Goal: Check status: Check status

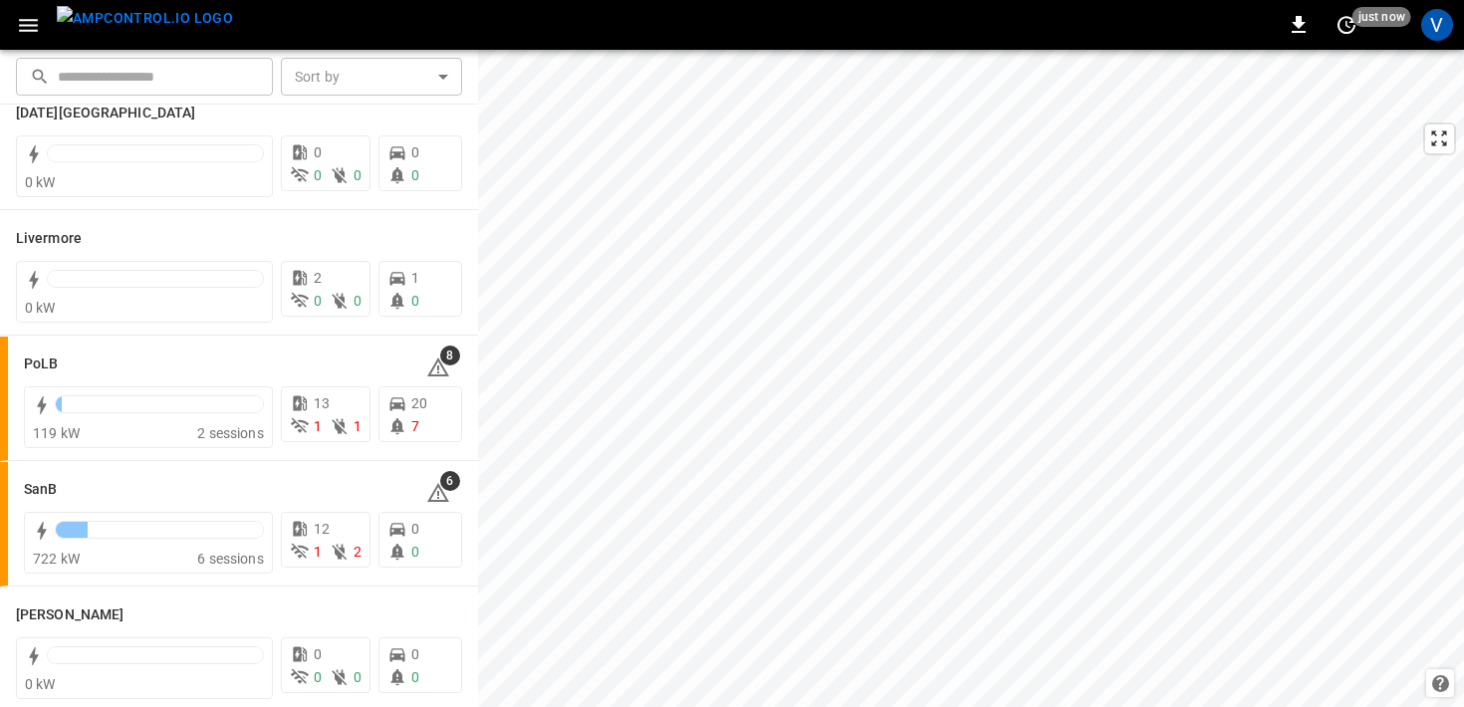
scroll to position [443, 0]
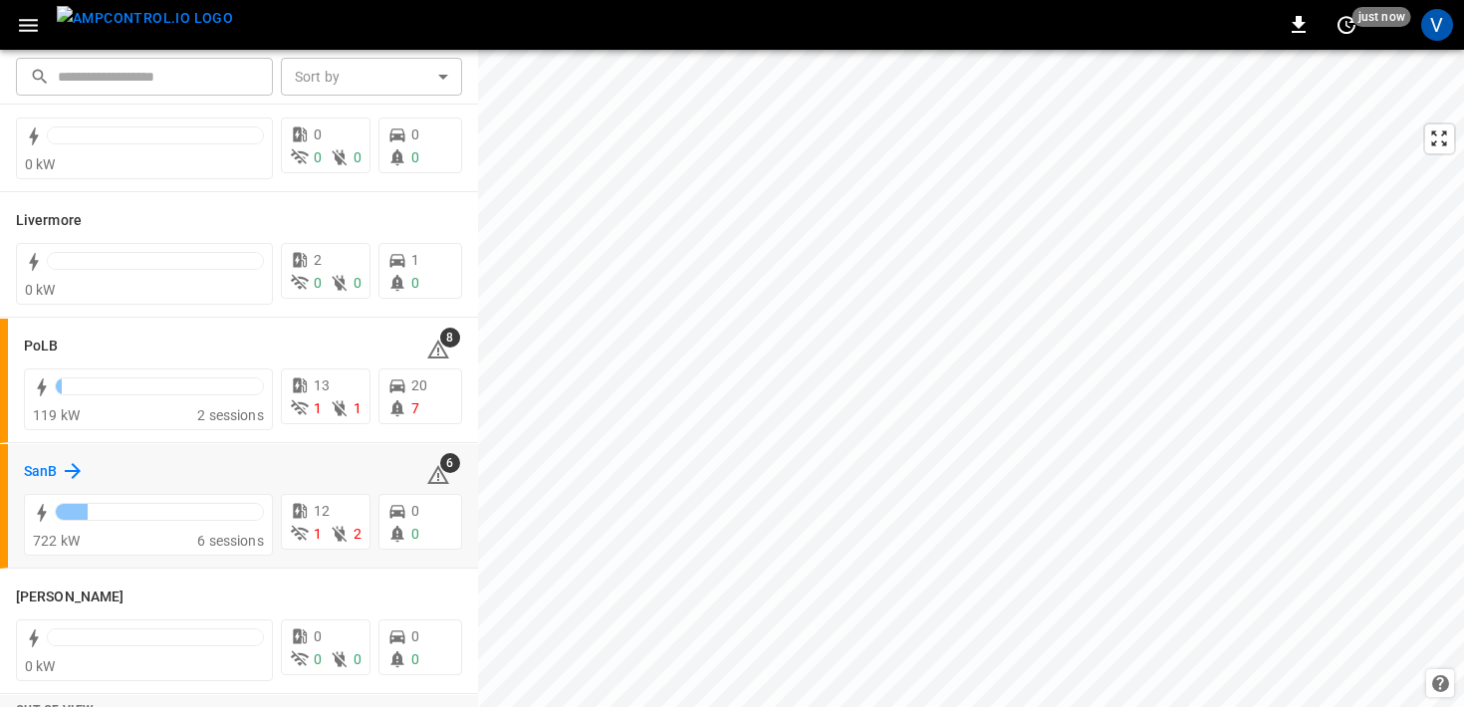
click at [31, 473] on h6 "SanB" at bounding box center [40, 472] width 33 height 22
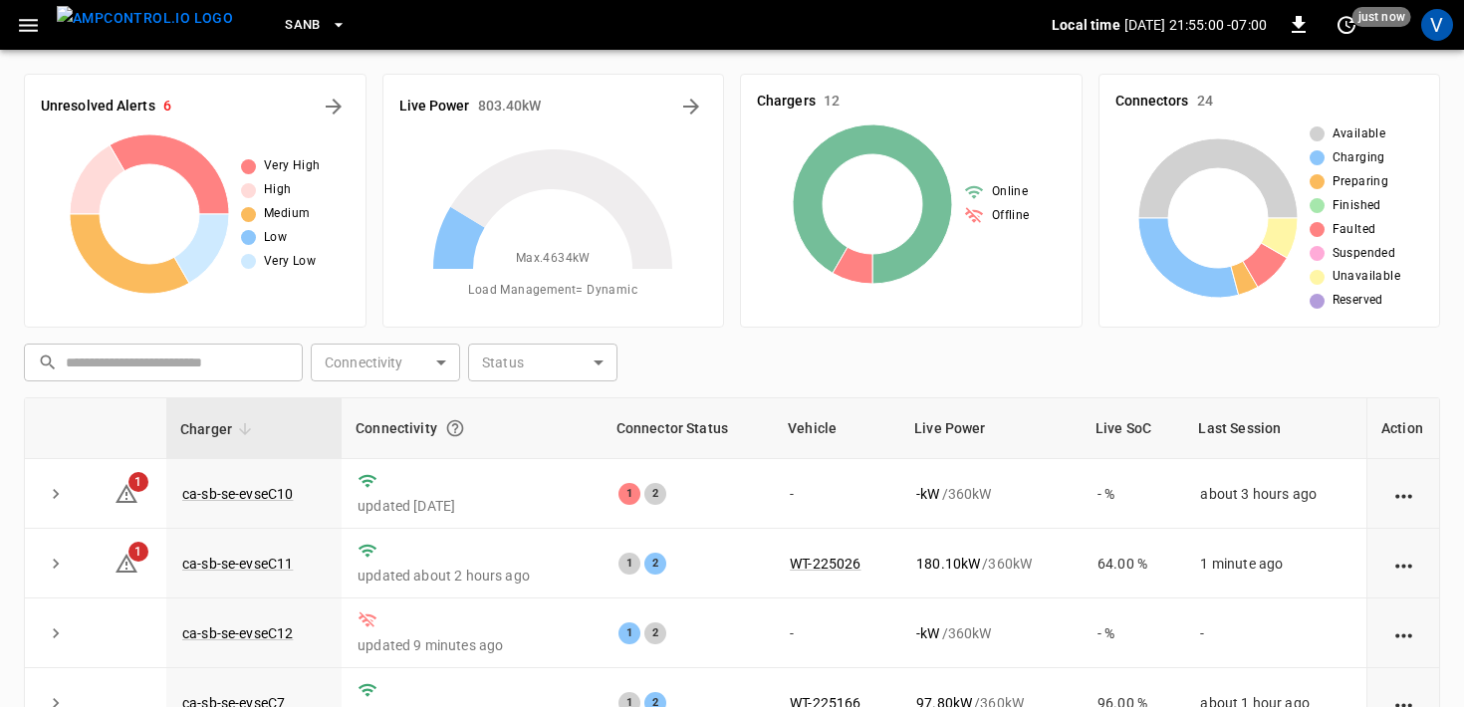
click at [837, 380] on div "​ ​ Connectivity ​ Connectivity Status ​ Status" at bounding box center [728, 359] width 1424 height 46
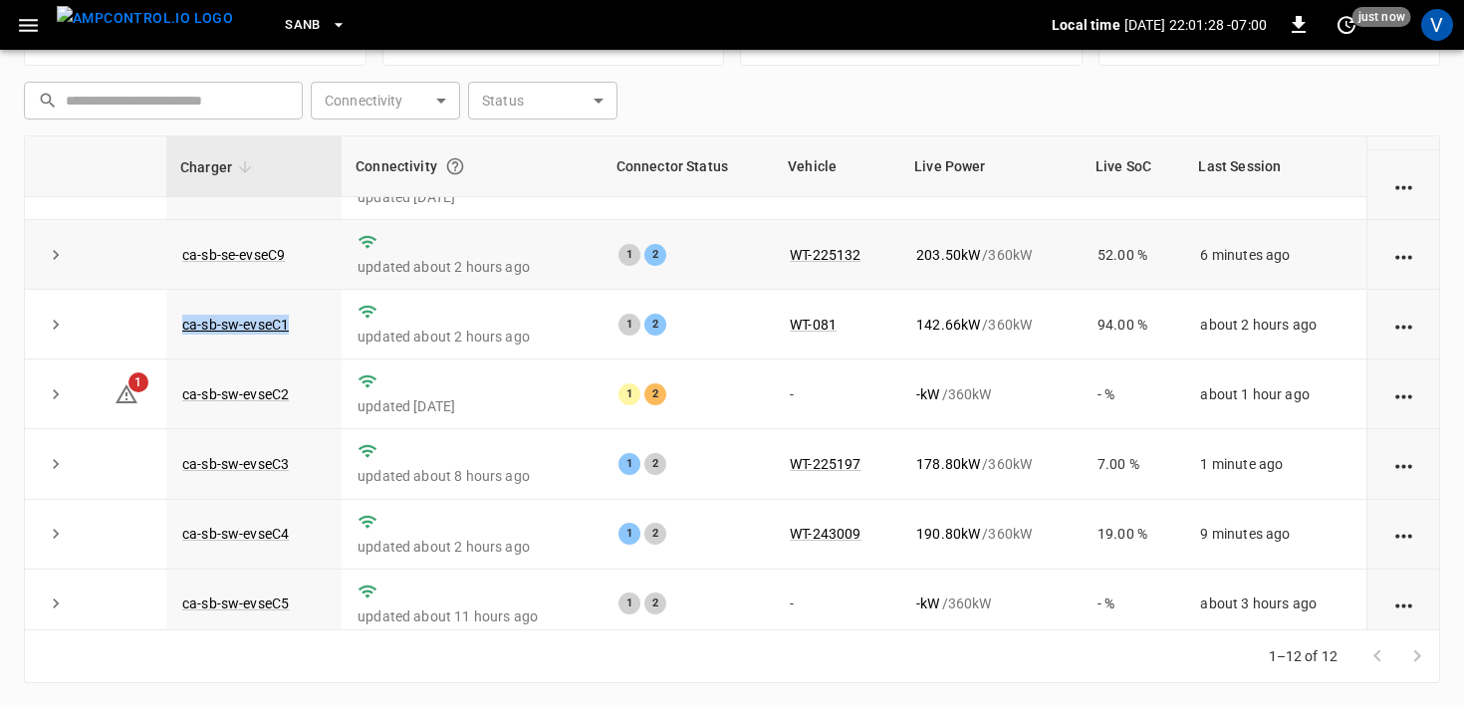
scroll to position [334, 0]
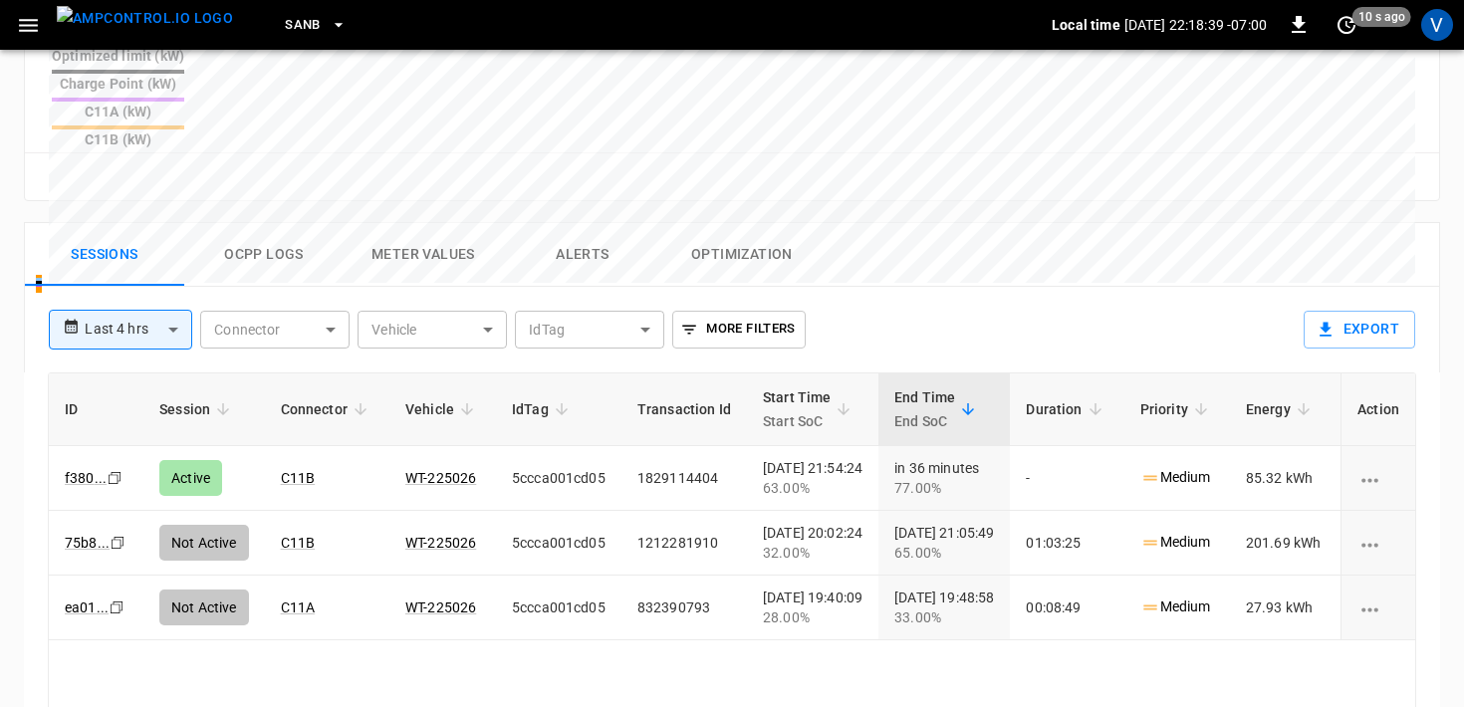
scroll to position [898, 0]
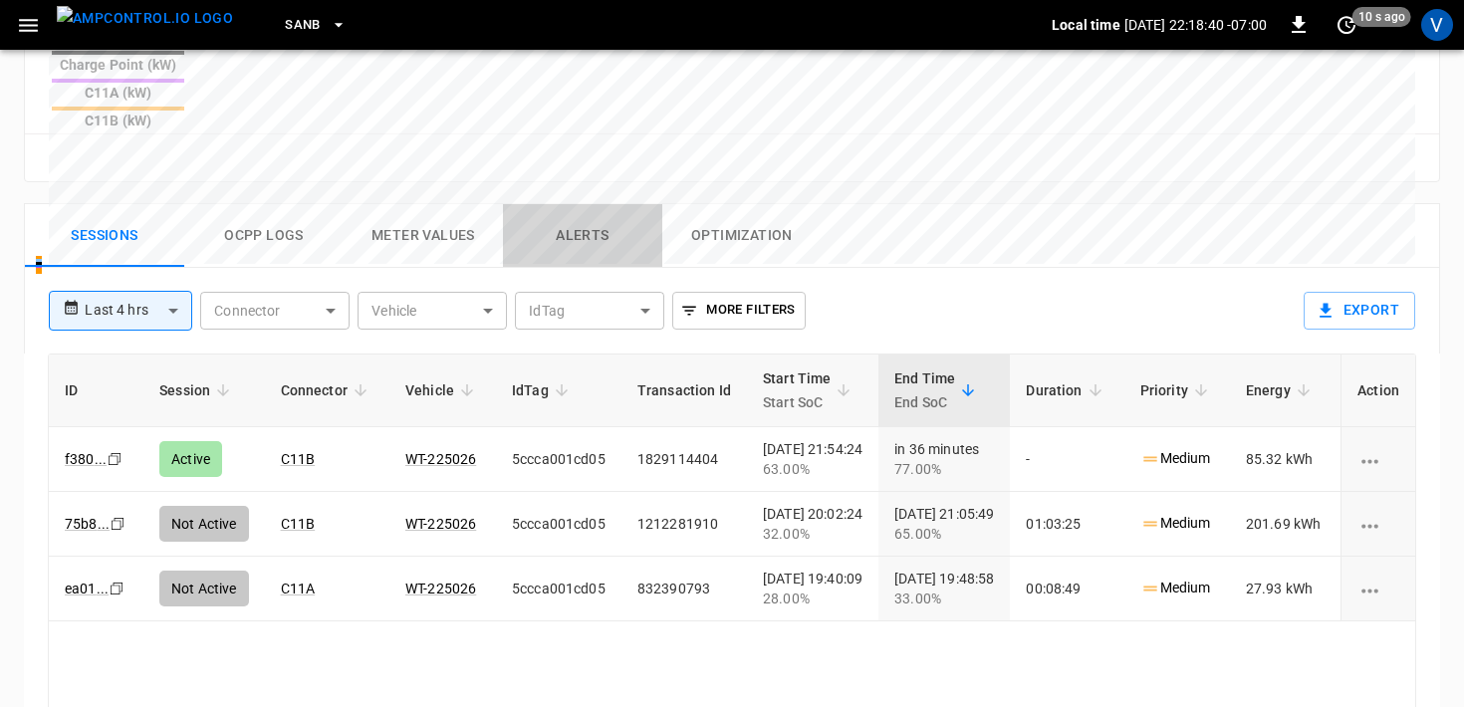
click at [581, 204] on button "Alerts" at bounding box center [582, 236] width 159 height 64
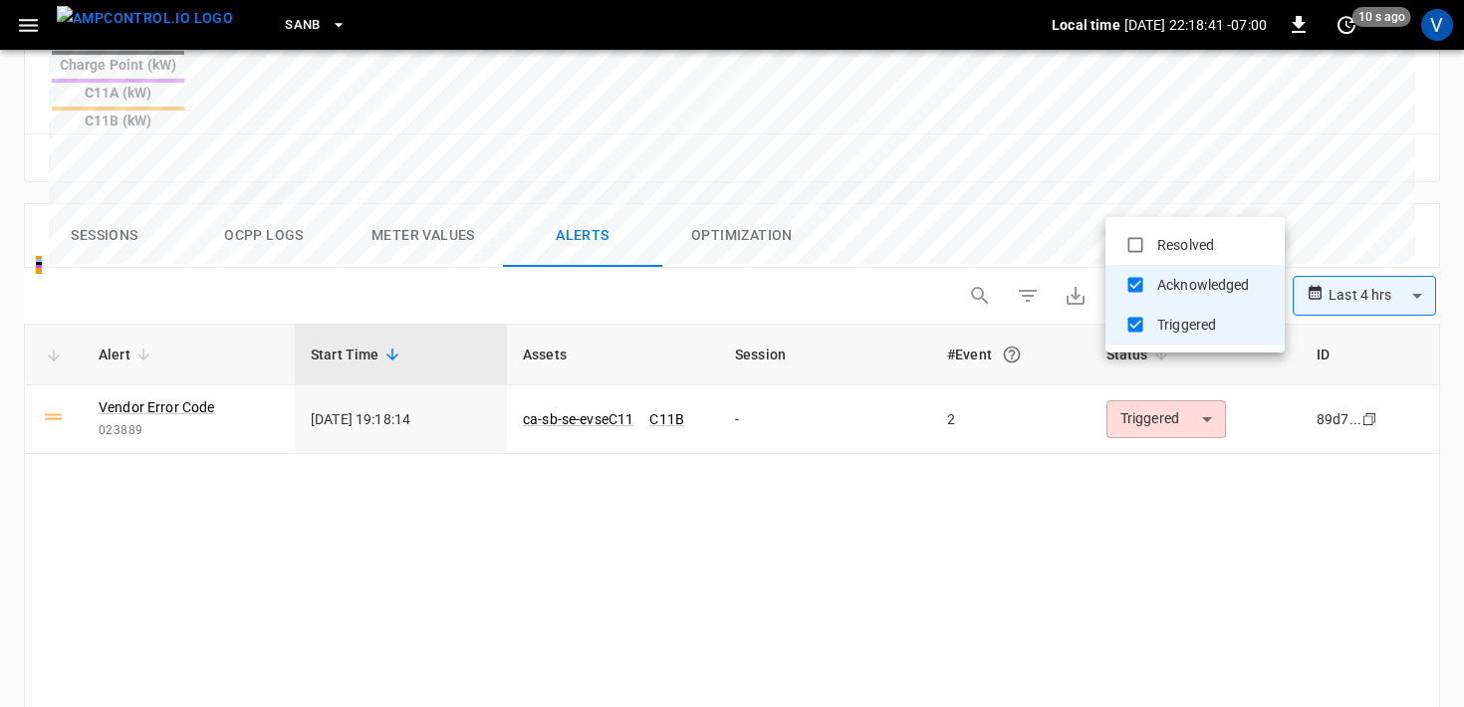
click at [1179, 240] on li "Resolved" at bounding box center [1194, 245] width 179 height 40
type input "**********"
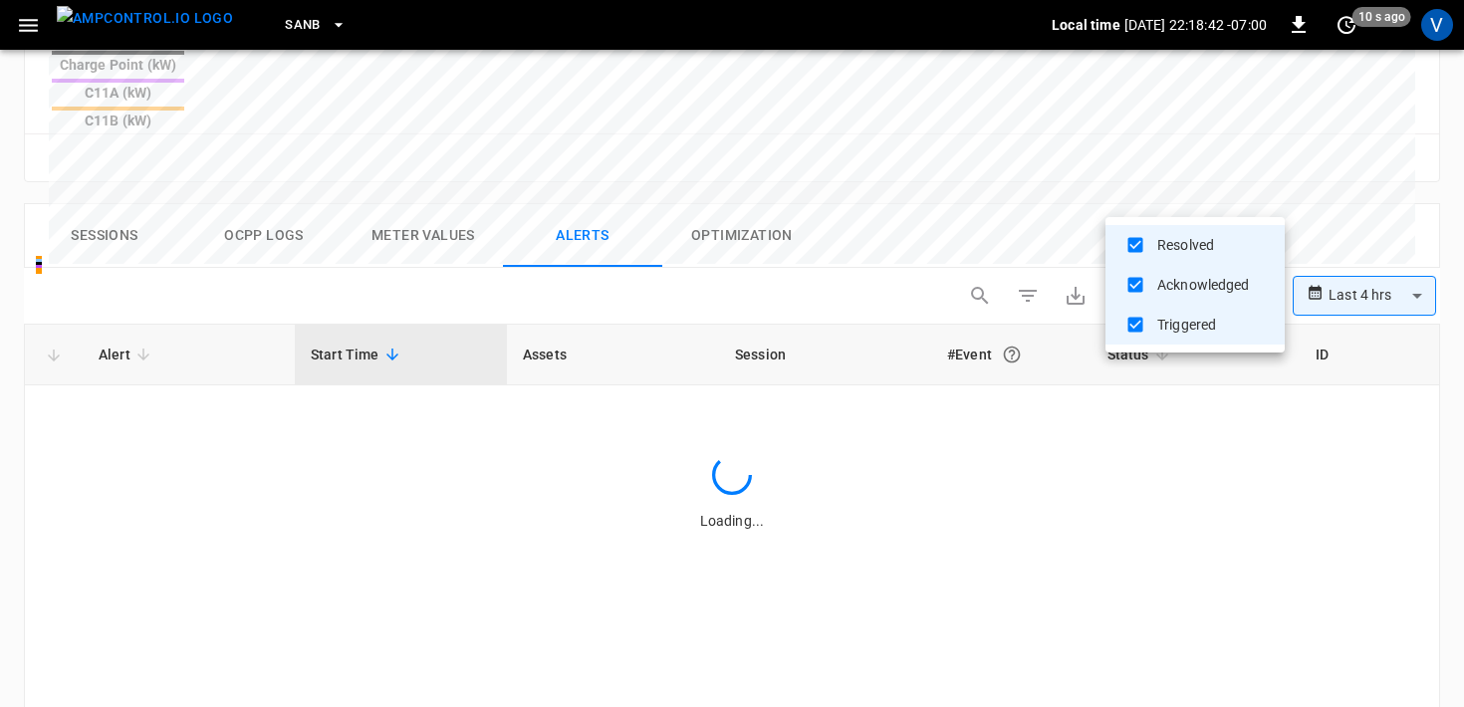
click at [1402, 181] on div at bounding box center [732, 353] width 1464 height 707
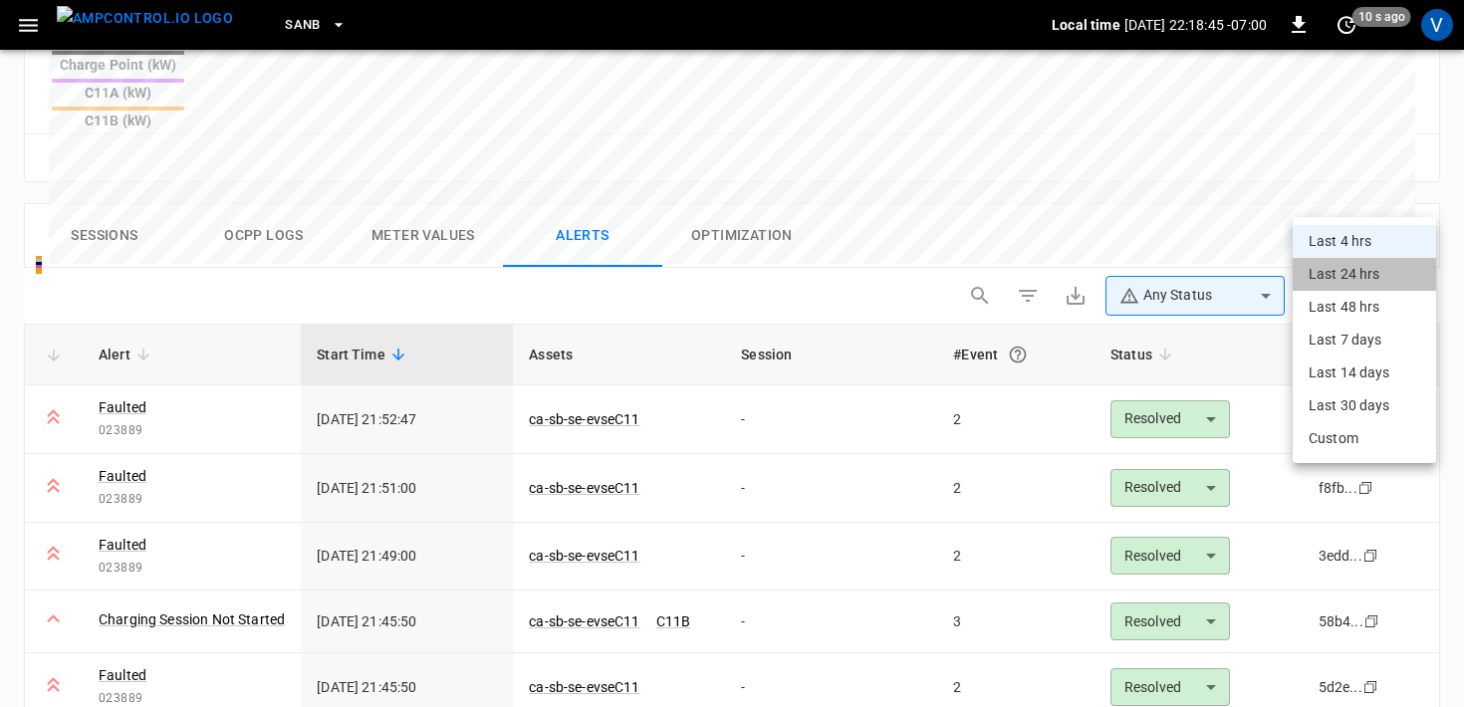
click at [1357, 267] on li "Last 24 hrs" at bounding box center [1363, 274] width 143 height 33
type input "**********"
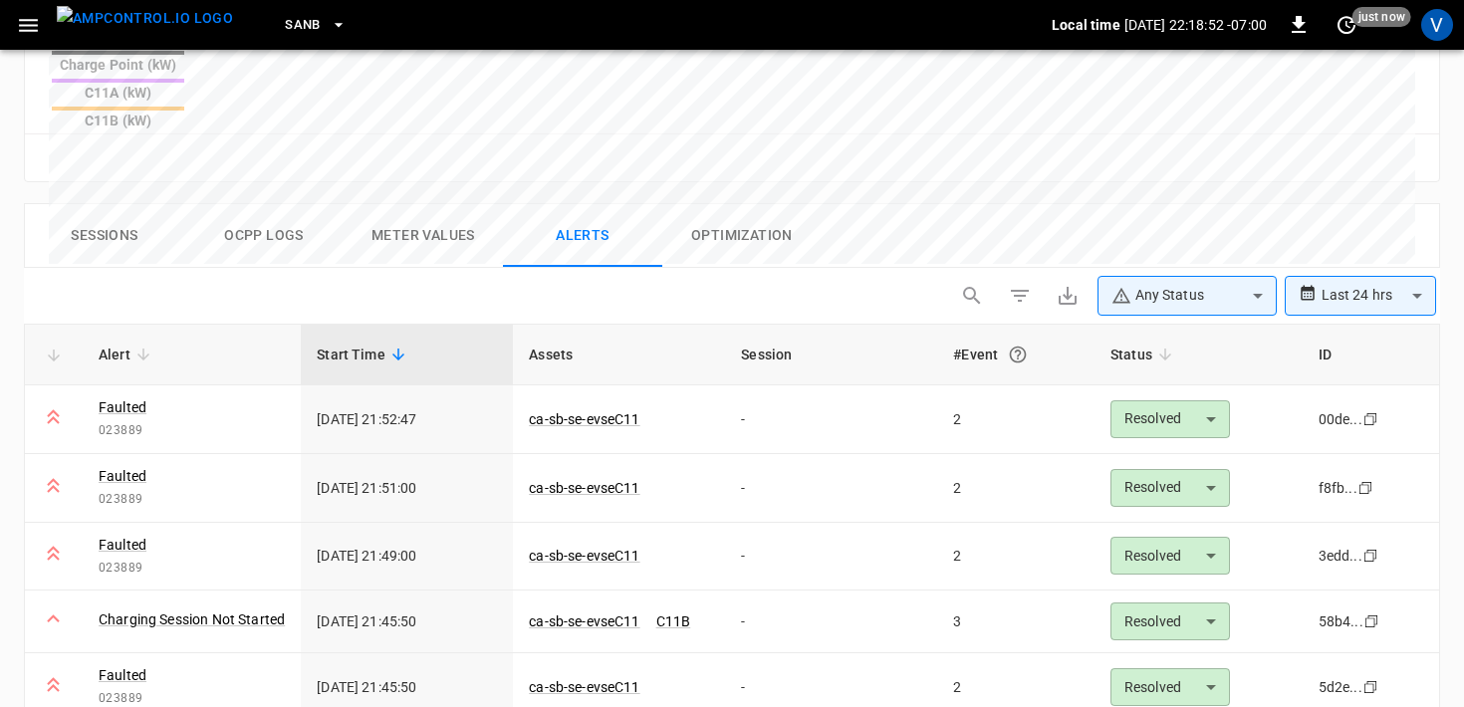
click at [845, 142] on div "Reset zoom" at bounding box center [732, 157] width 1382 height 31
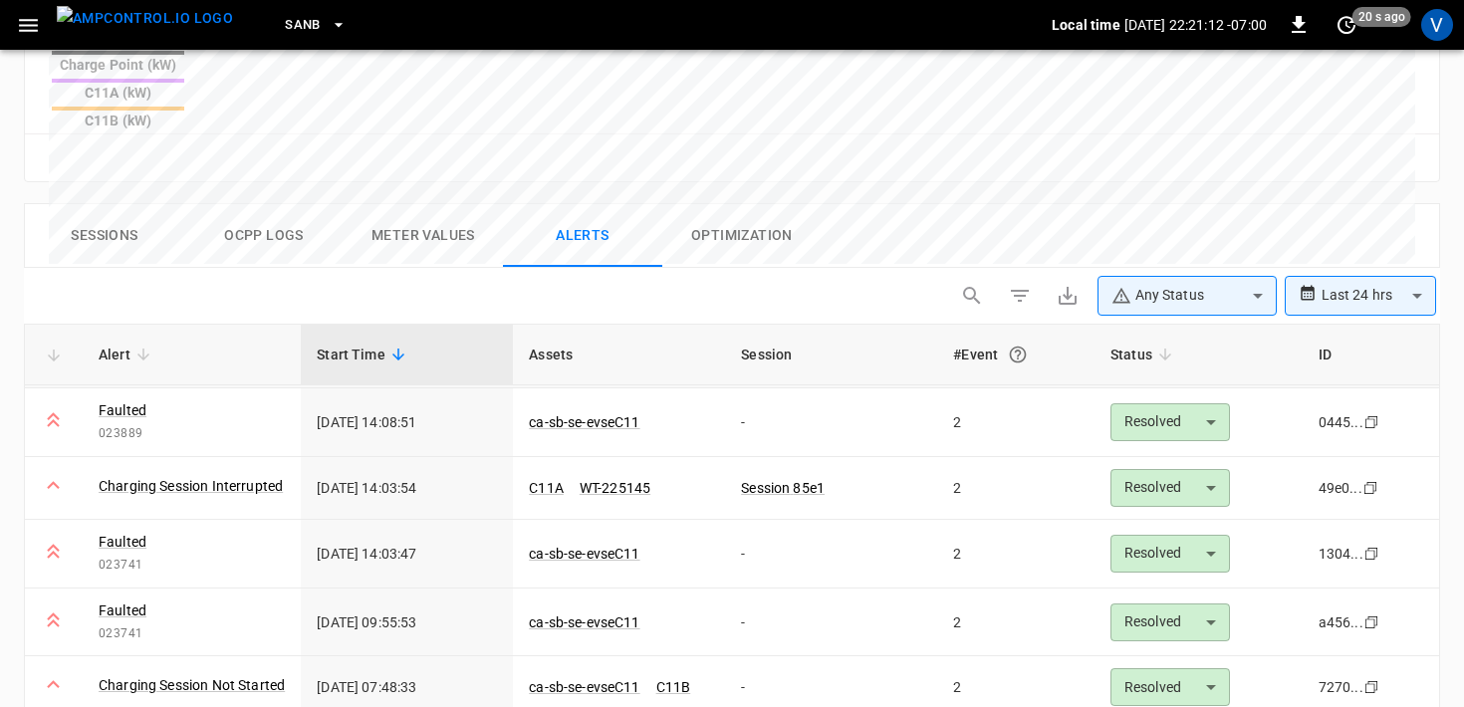
scroll to position [1129, 0]
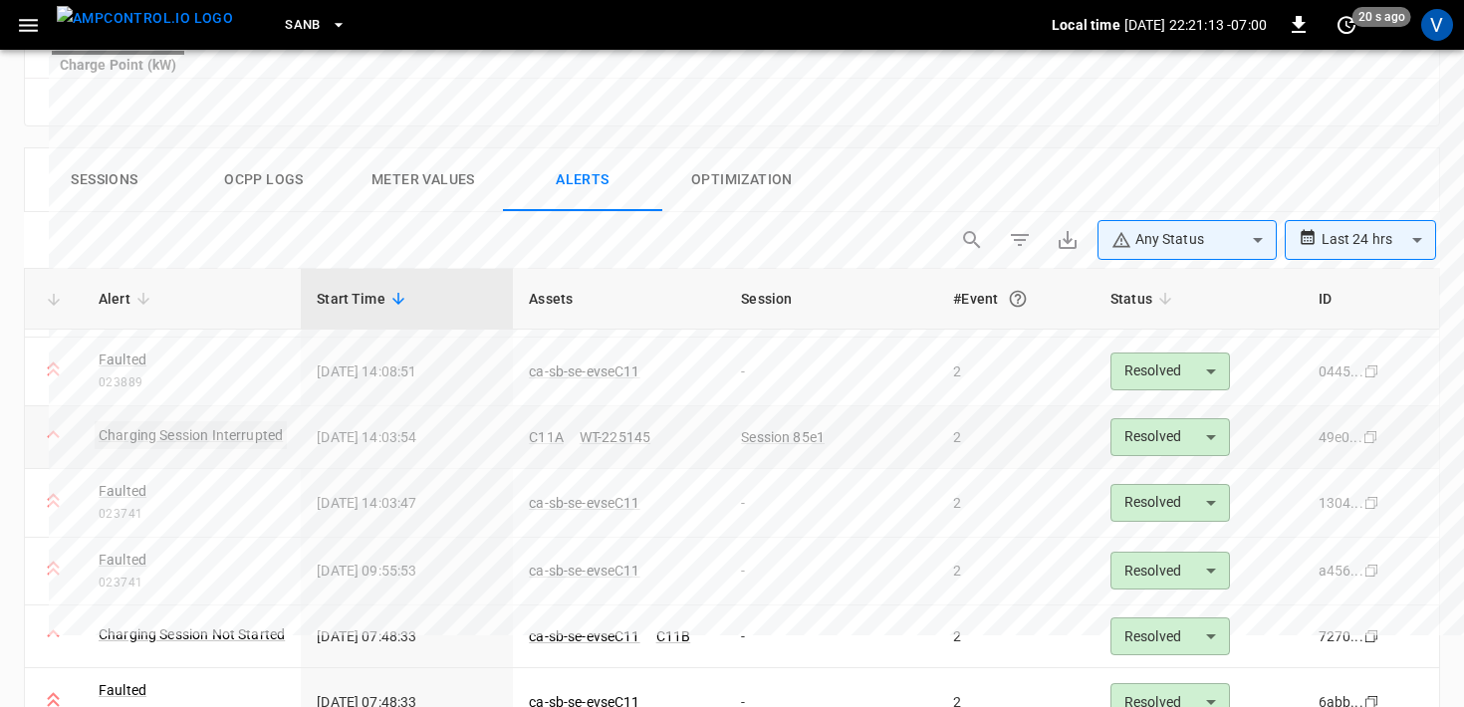
click at [168, 421] on link "Charging Session Interrupted" at bounding box center [191, 435] width 192 height 28
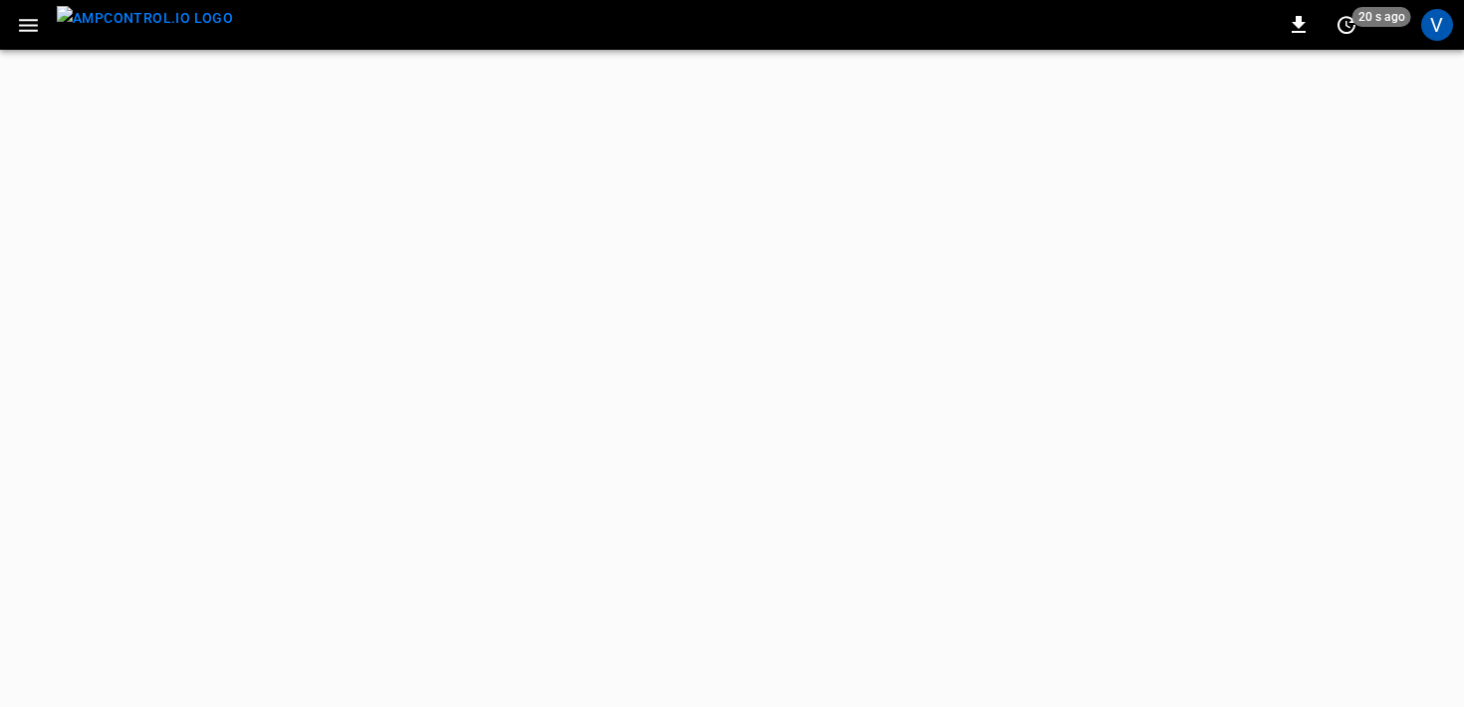
click at [171, 82] on html "0 20 s ago V Update every 5 sec Update every 30 sec Off WattEV 1 Veronica Josep…" at bounding box center [732, 41] width 1464 height 82
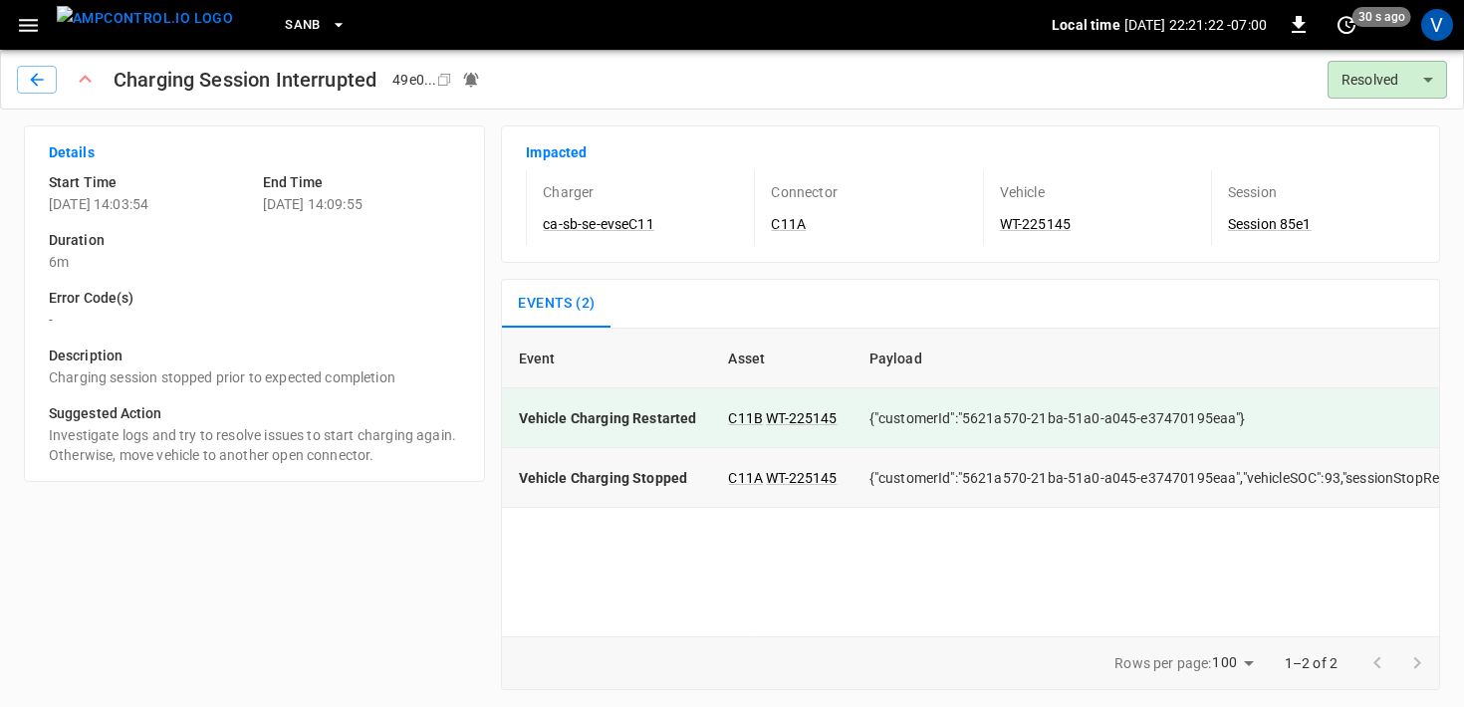
scroll to position [0, 332]
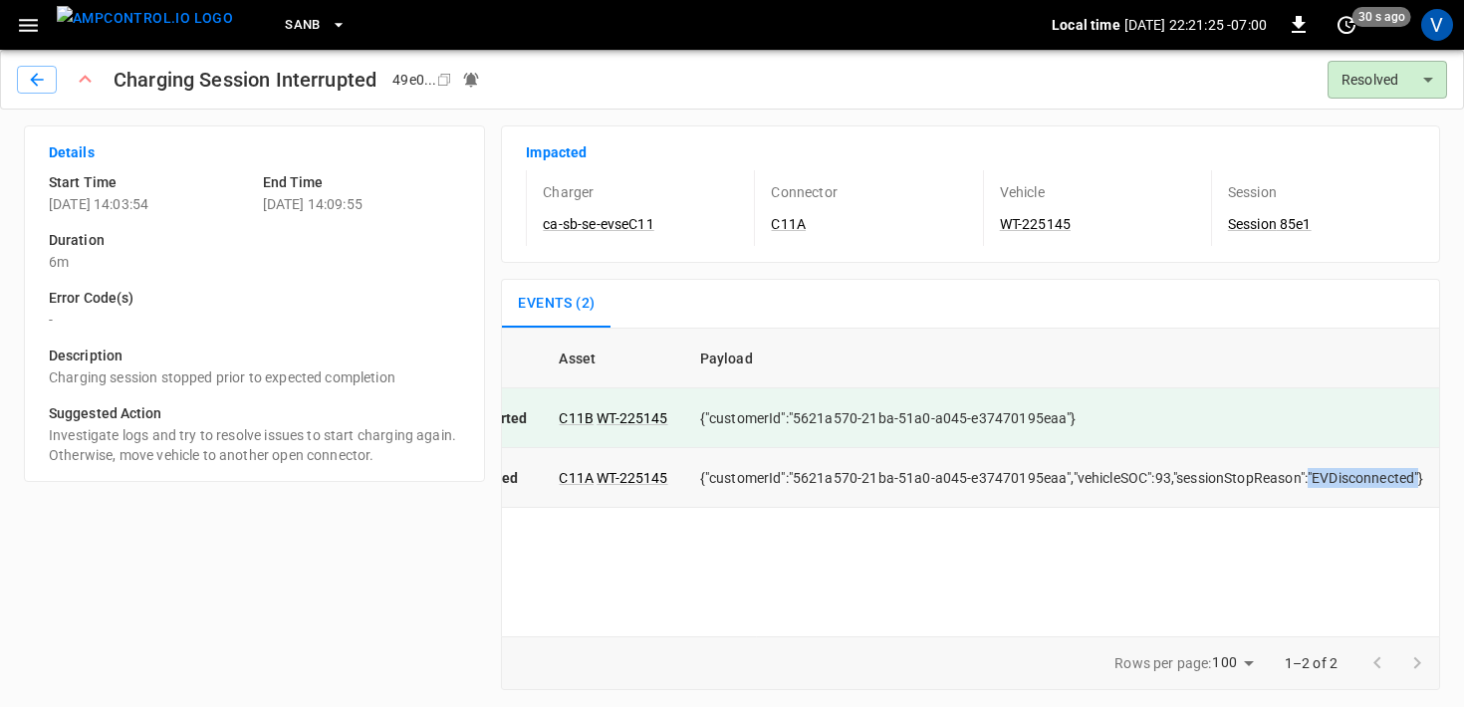
drag, startPoint x: 1304, startPoint y: 478, endPoint x: 1416, endPoint y: 483, distance: 111.6
click at [1416, 483] on td "{"customerId":"5621a570-21ba-51a0-a045-e37470195eaa","vehicleSOC":93,"sessionSt…" at bounding box center [1062, 478] width 756 height 60
copy td ""EVDisconnected""
